Goal: Transaction & Acquisition: Purchase product/service

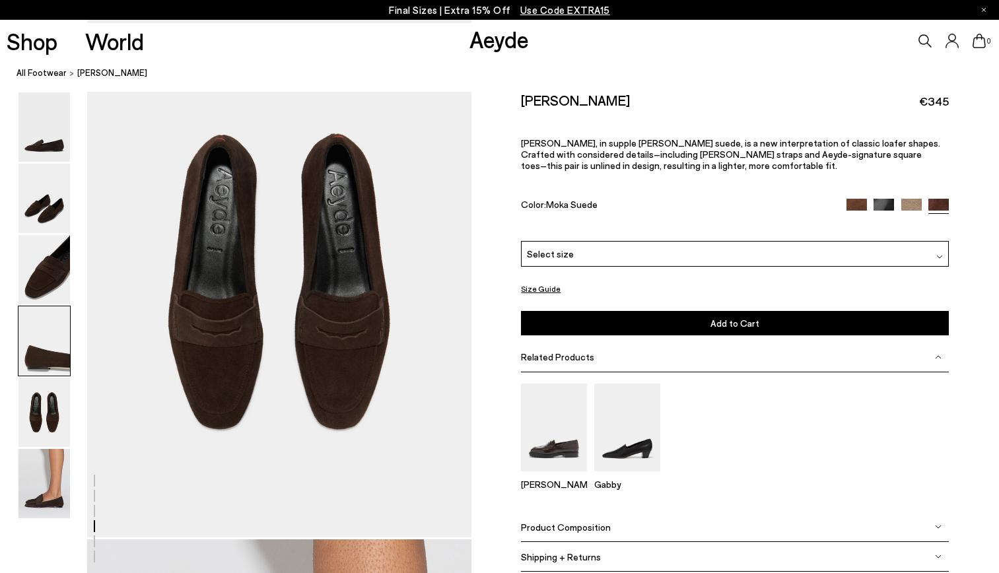
scroll to position [2175, 0]
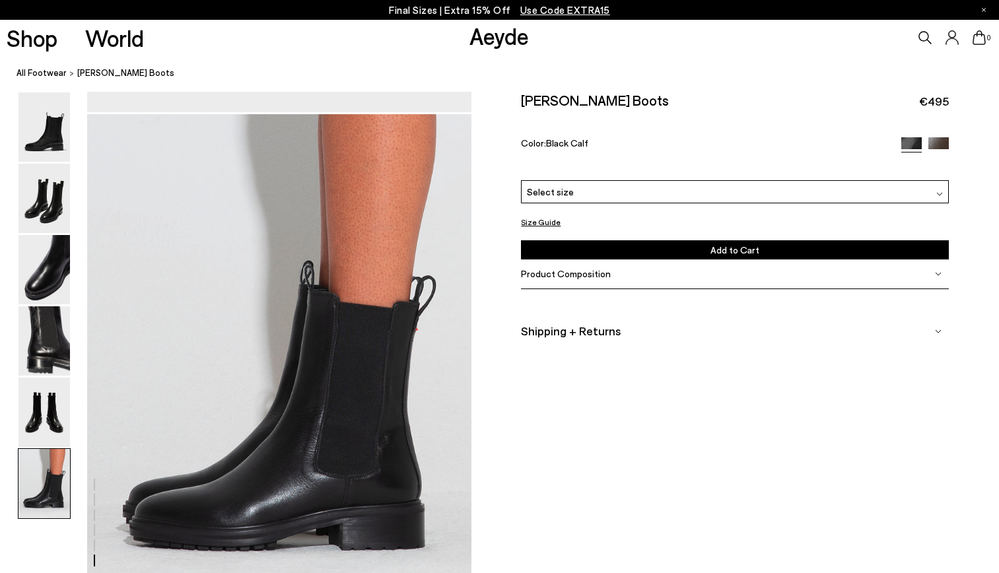
scroll to position [2548, 0]
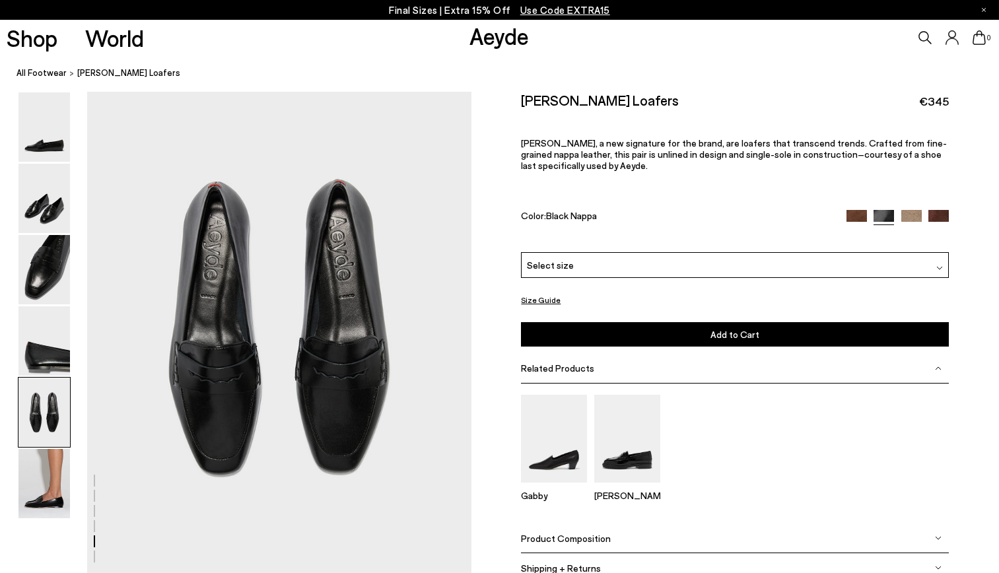
scroll to position [2047, 0]
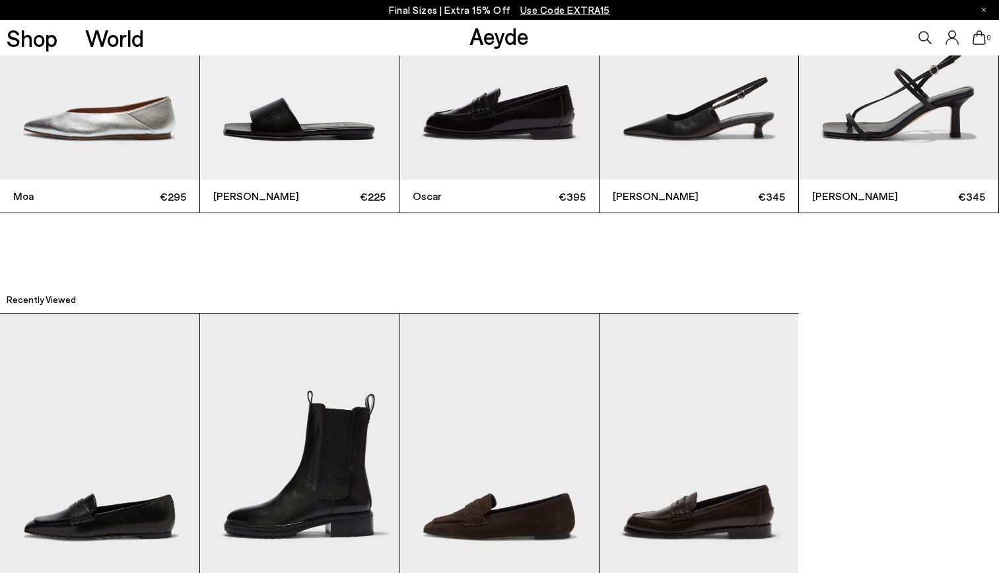
scroll to position [3331, 0]
